Goal: Task Accomplishment & Management: Manage account settings

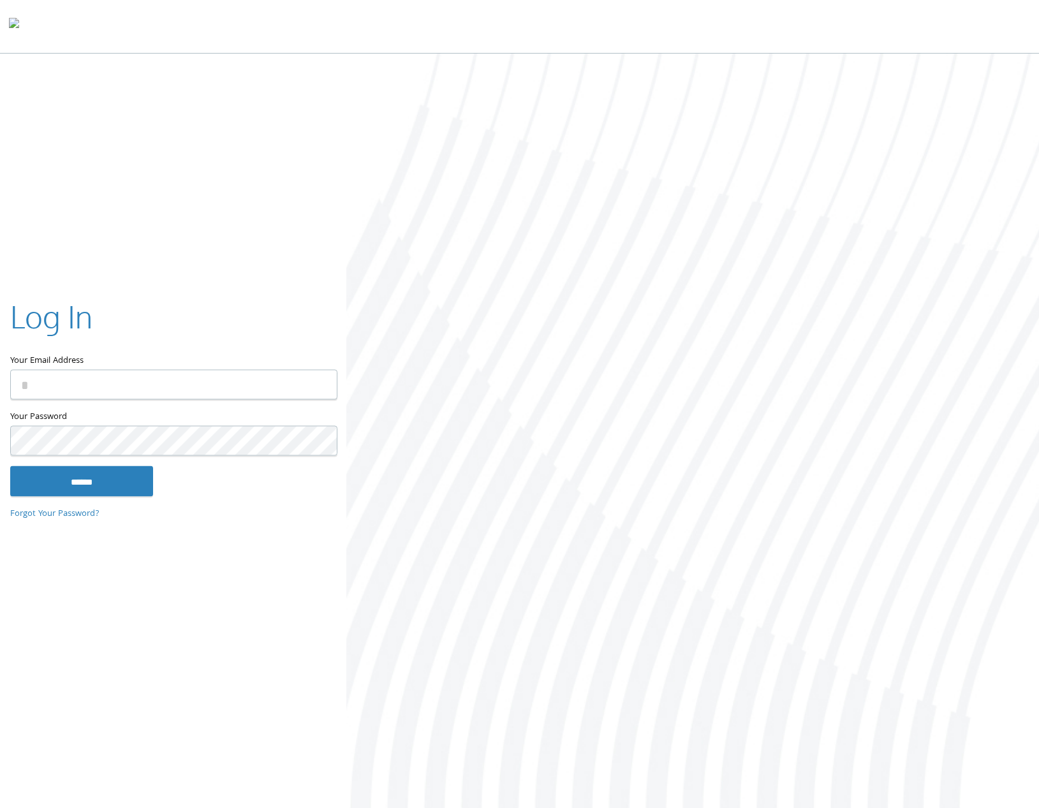
type input "**********"
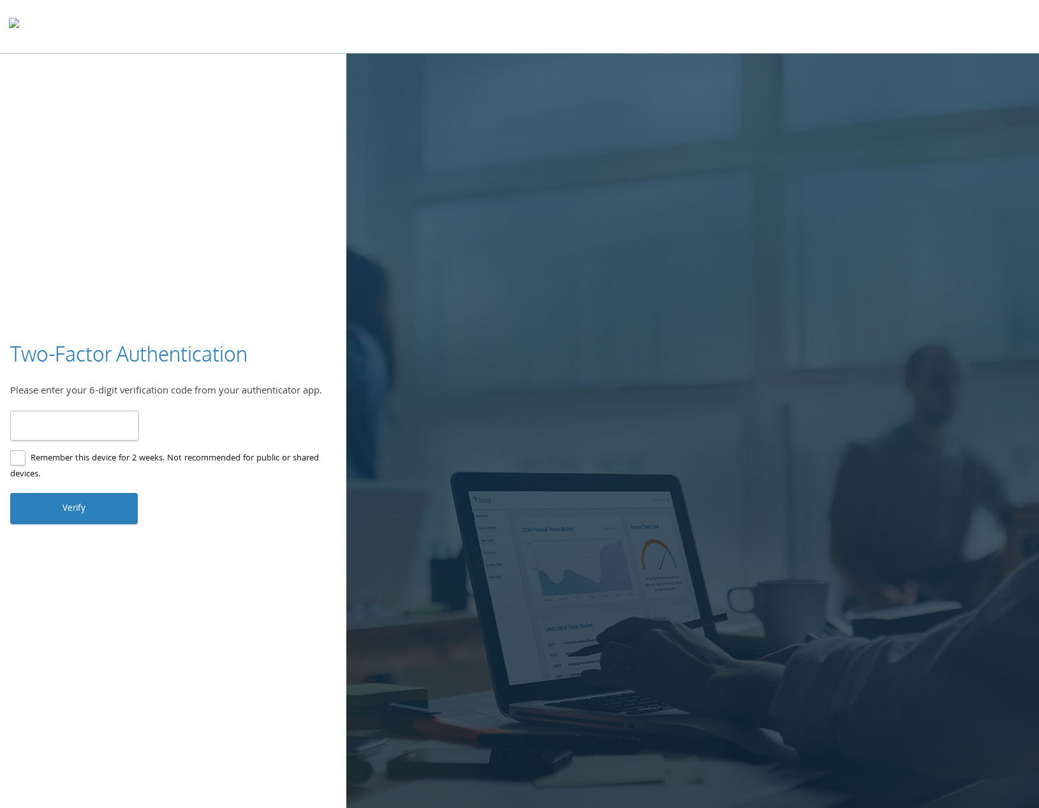
click at [29, 424] on input "number" at bounding box center [74, 426] width 129 height 30
type input "******"
click at [82, 509] on button "Verify" at bounding box center [74, 508] width 128 height 31
